Goal: Register for event/course: Register for event/course

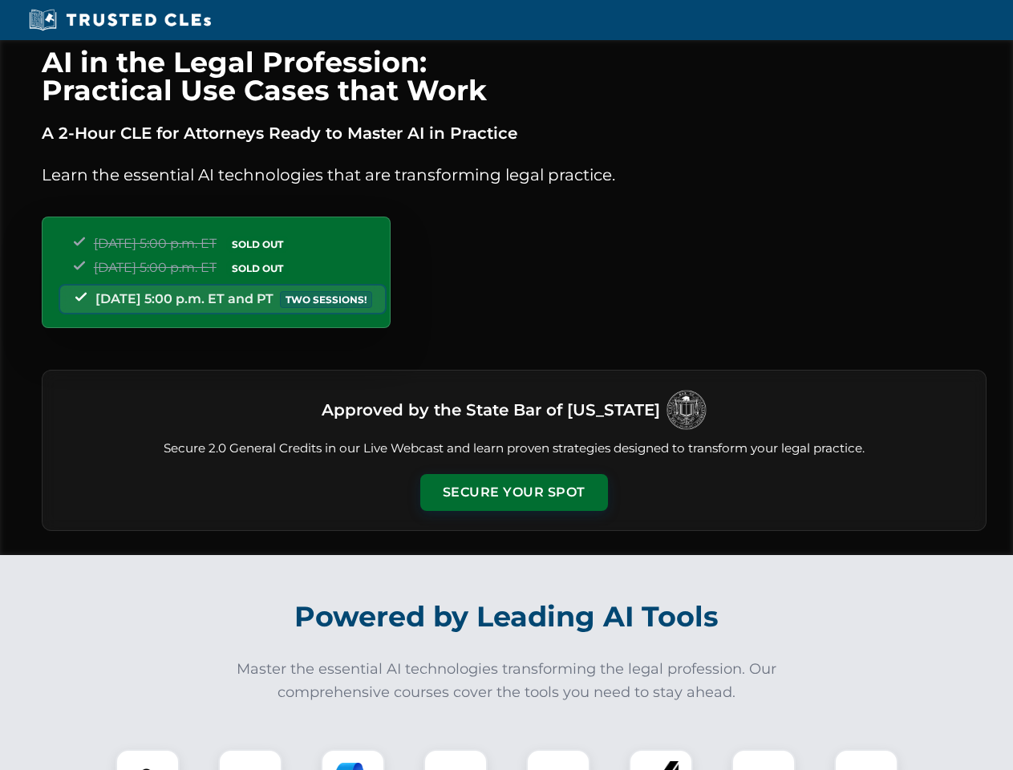
click at [513, 492] on button "Secure Your Spot" at bounding box center [514, 492] width 188 height 37
click at [148, 760] on img at bounding box center [147, 781] width 47 height 47
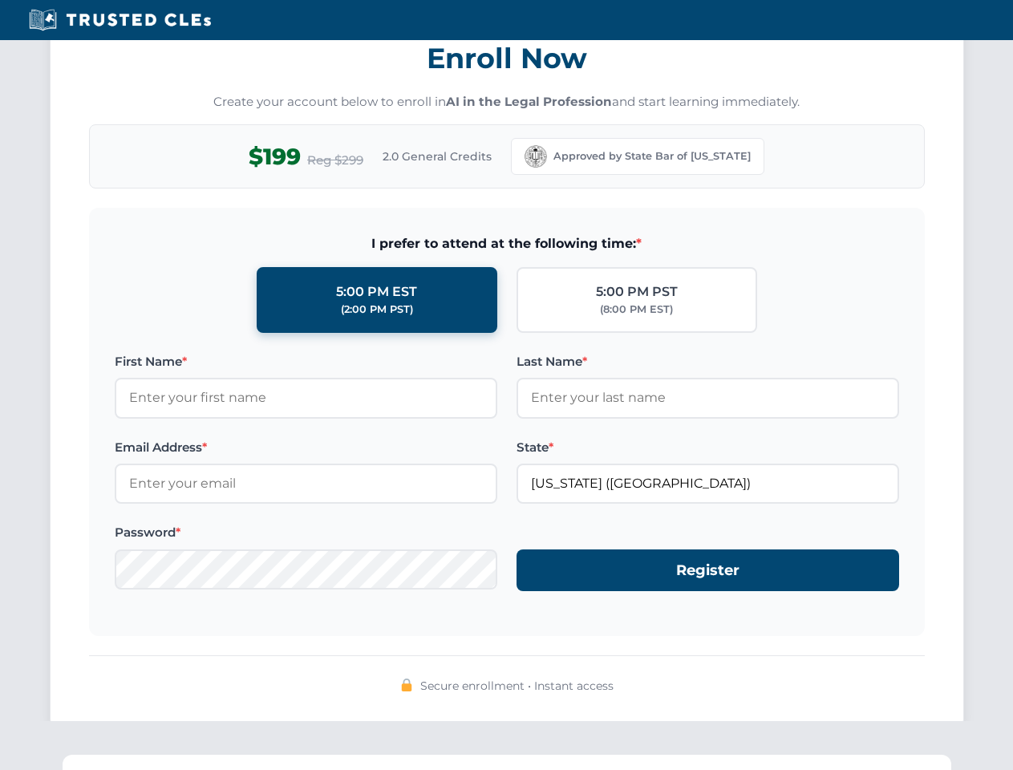
scroll to position [1575, 0]
